Goal: Transaction & Acquisition: Obtain resource

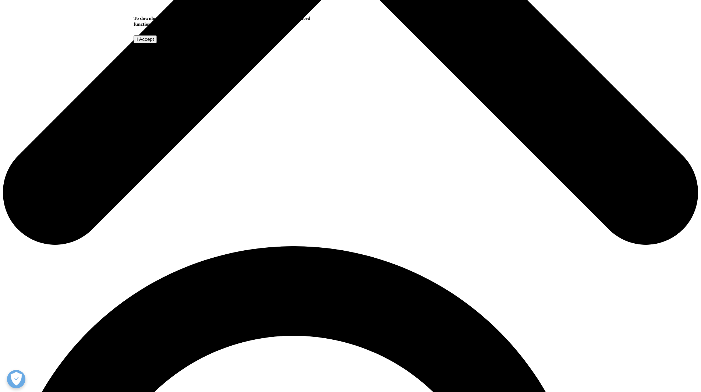
scroll to position [415, 0]
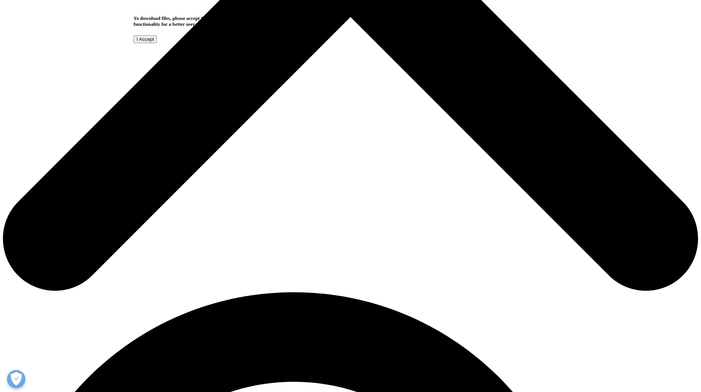
click at [157, 43] on input "I Accept" at bounding box center [145, 39] width 23 height 8
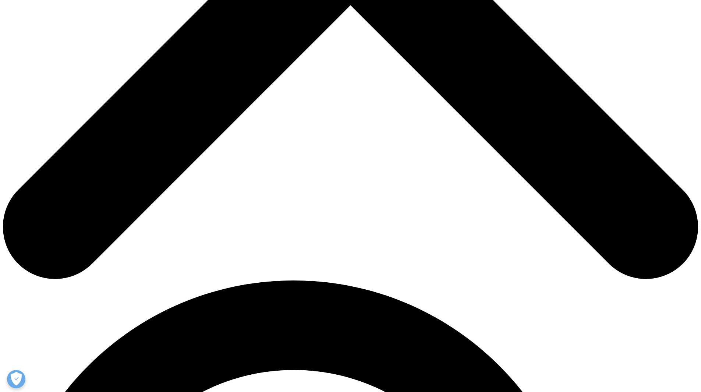
scroll to position [426, 0]
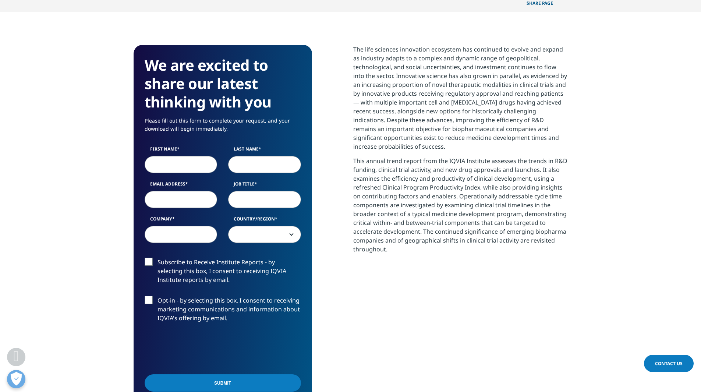
scroll to position [269, 0]
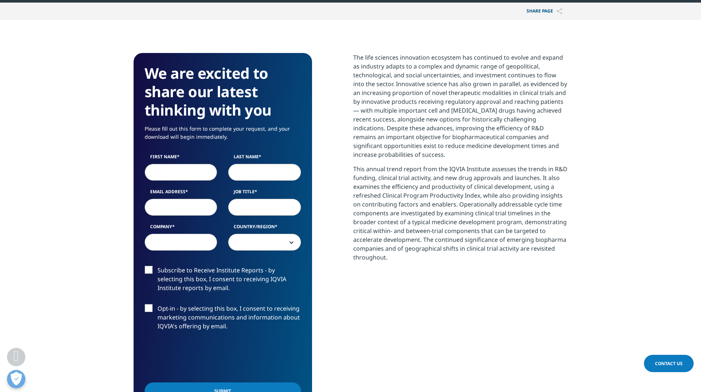
click at [191, 167] on input "First Name" at bounding box center [181, 172] width 73 height 17
type input "[PERSON_NAME]"
select select "India"
click at [171, 207] on input "Email Address" at bounding box center [181, 207] width 73 height 17
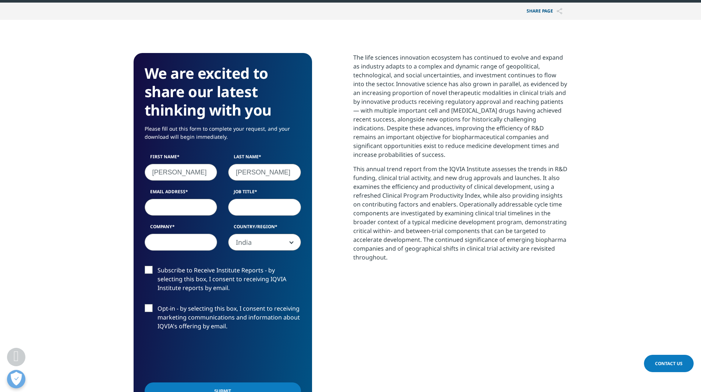
type input "[PERSON_NAME][EMAIL_ADDRESS][PERSON_NAME][PERSON_NAME][DOMAIN_NAME]"
click at [260, 200] on input "Job Title" at bounding box center [264, 207] width 73 height 17
type input "Analyst"
click at [179, 245] on input "Company" at bounding box center [181, 242] width 73 height 17
type input "[PERSON_NAME] and Company"
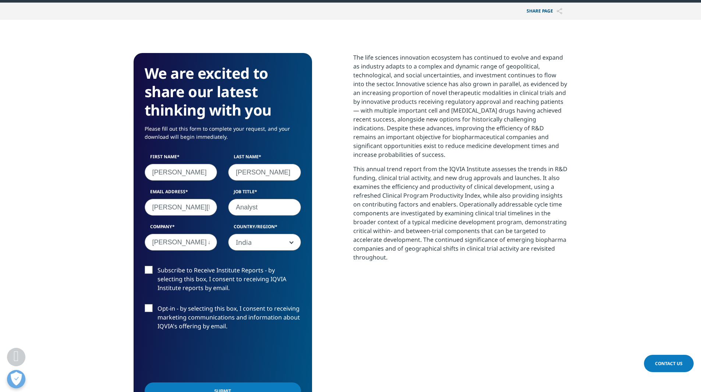
click at [149, 308] on label "Opt-in - by selecting this box, I consent to receiving marketing communications…" at bounding box center [223, 319] width 156 height 31
click at [157, 304] on input "Opt-in - by selecting this box, I consent to receiving marketing communications…" at bounding box center [157, 304] width 0 height 0
click at [149, 308] on label "Opt-in - by selecting this box, I consent to receiving marketing communications…" at bounding box center [223, 319] width 156 height 31
click at [157, 304] on input "Opt-in - by selecting this box, I consent to receiving marketing communications…" at bounding box center [157, 304] width 0 height 0
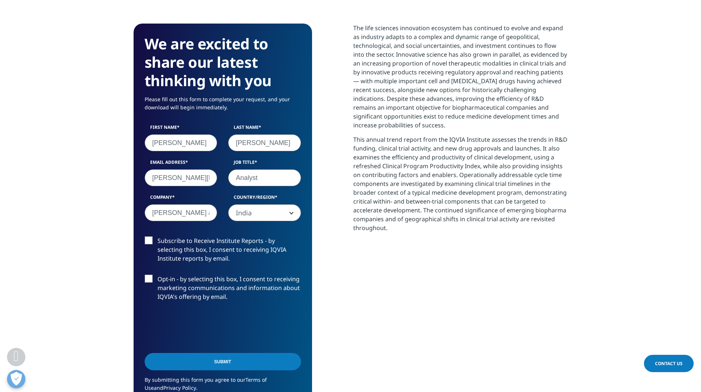
scroll to position [298, 0]
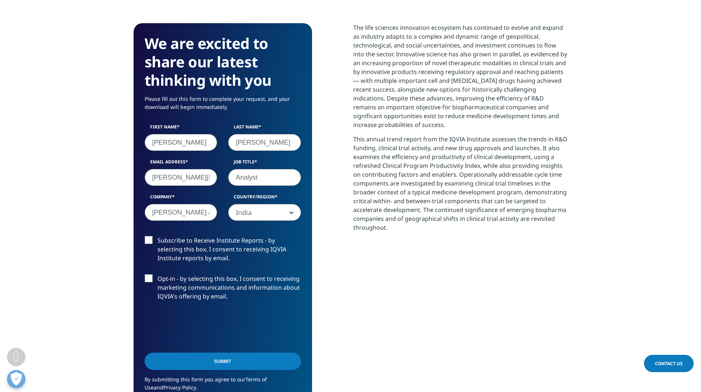
click at [149, 242] on label "Subscribe to Receive Institute Reports - by selecting this box, I consent to re…" at bounding box center [223, 251] width 156 height 31
click at [157, 236] on input "Subscribe to Receive Institute Reports - by selecting this box, I consent to re…" at bounding box center [157, 236] width 0 height 0
click at [148, 276] on label "Opt-in - by selecting this box, I consent to receiving marketing communications…" at bounding box center [223, 289] width 156 height 31
click at [157, 274] on input "Opt-in - by selecting this box, I consent to receiving marketing communications…" at bounding box center [157, 274] width 0 height 0
click at [200, 362] on input "Submit" at bounding box center [223, 360] width 156 height 17
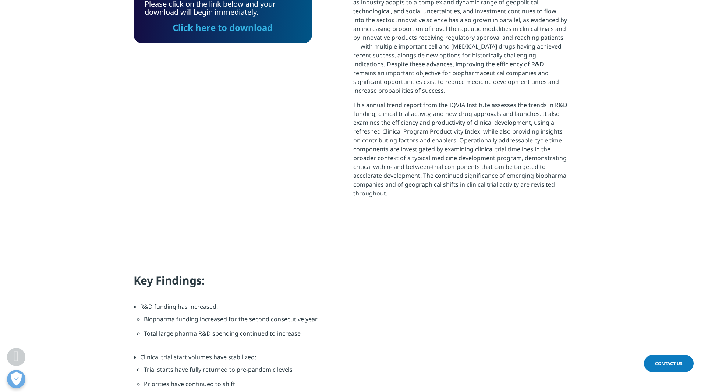
scroll to position [284, 0]
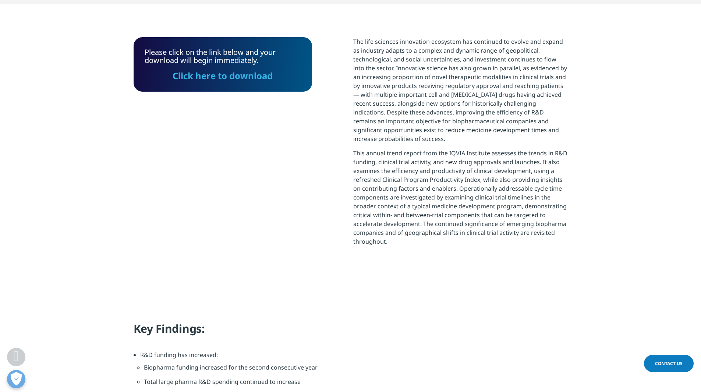
click at [227, 79] on link "Click here to download" at bounding box center [223, 76] width 100 height 12
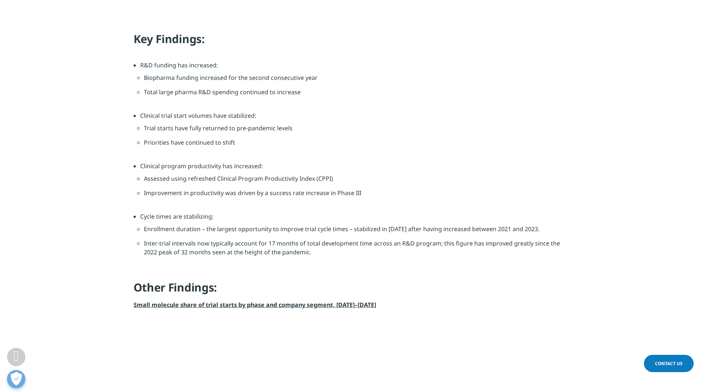
scroll to position [573, 0]
